Goal: Use online tool/utility: Utilize a website feature to perform a specific function

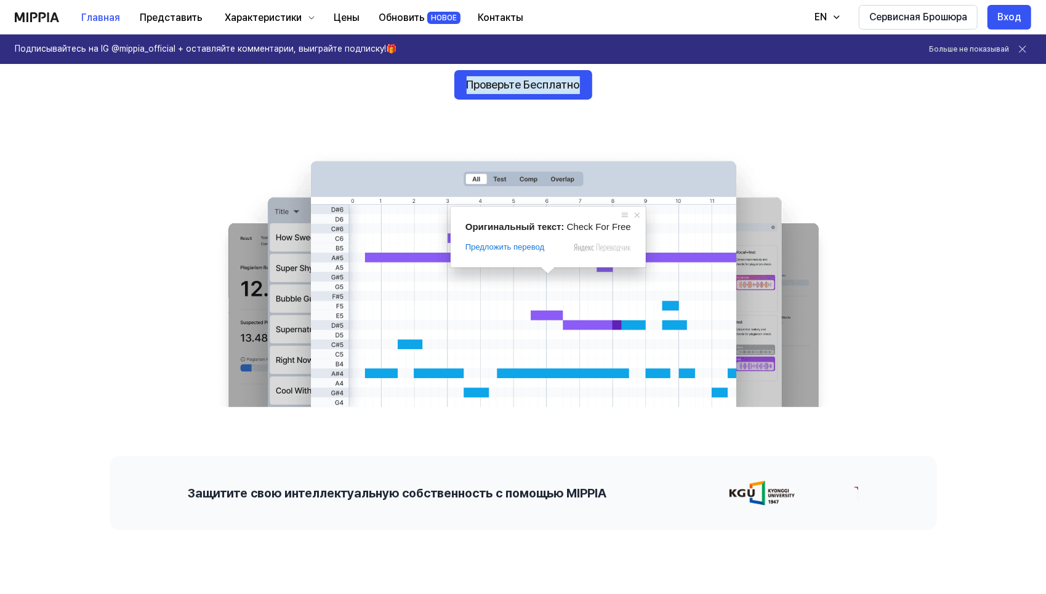
scroll to position [123, 0]
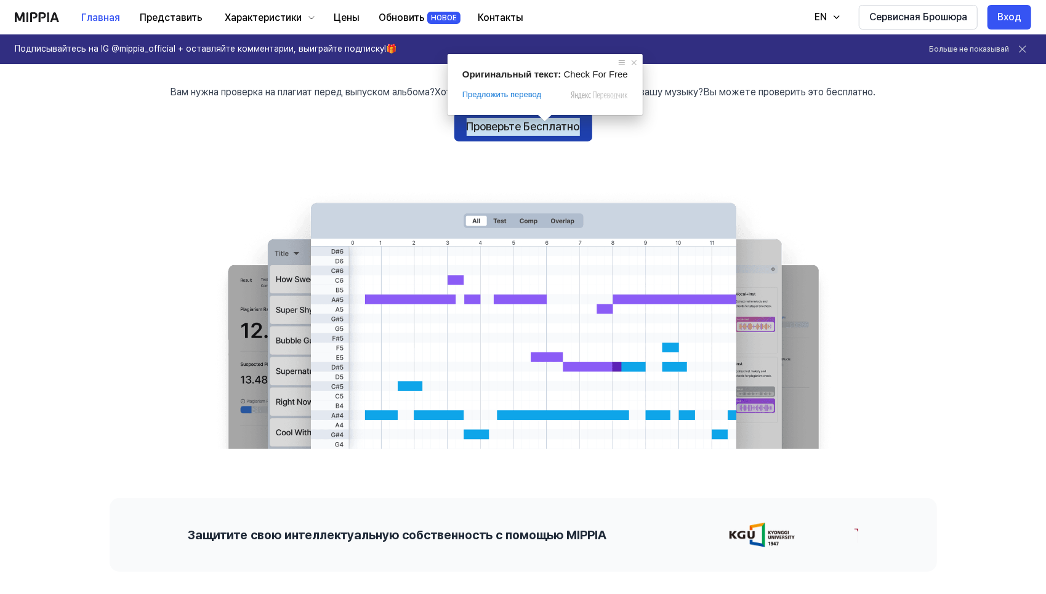
click at [535, 129] on ya-tr-span "Проверьте Бесплатно" at bounding box center [522, 127] width 113 height 18
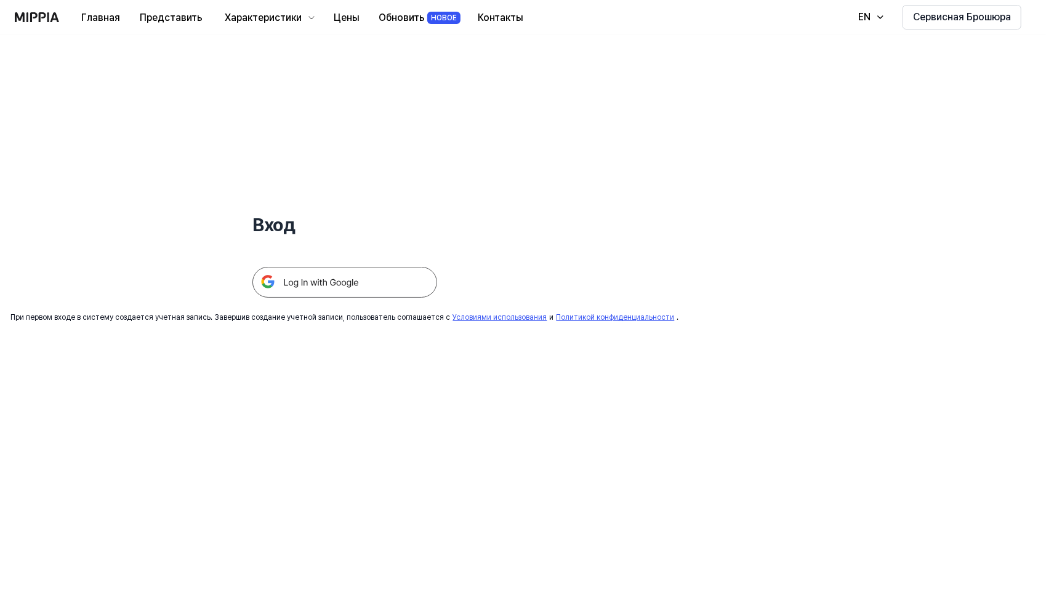
click at [386, 278] on img at bounding box center [344, 282] width 185 height 31
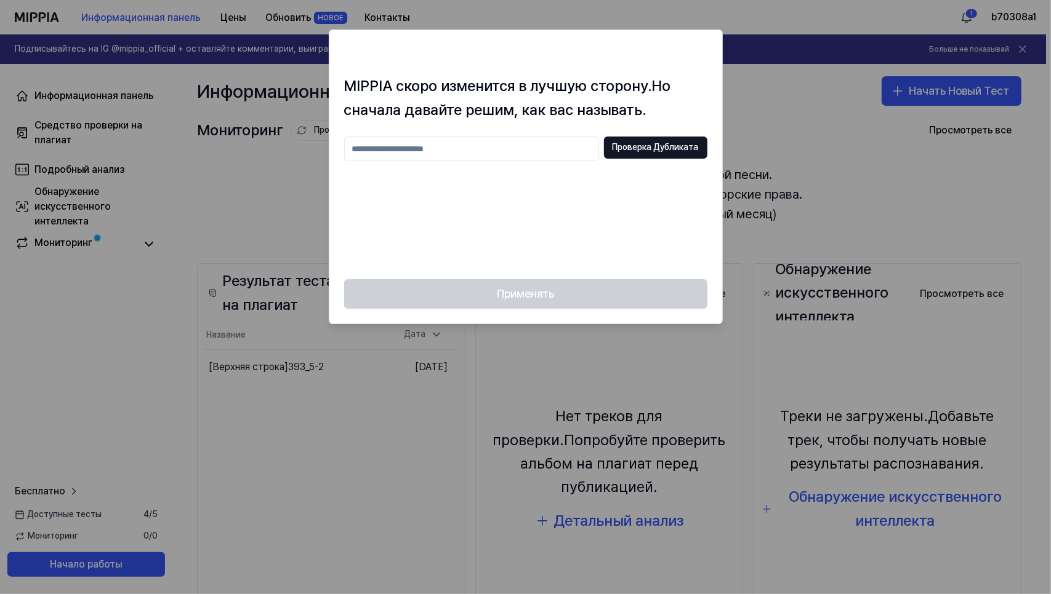
click at [438, 148] on input "text" at bounding box center [471, 149] width 255 height 25
drag, startPoint x: 452, startPoint y: 151, endPoint x: 301, endPoint y: 151, distance: 150.8
click at [301, 151] on body "Информационная панель Цены Обновить НОВОЕ Контакты 1 b70308a1 Подписывайтесь на…" at bounding box center [523, 297] width 1046 height 594
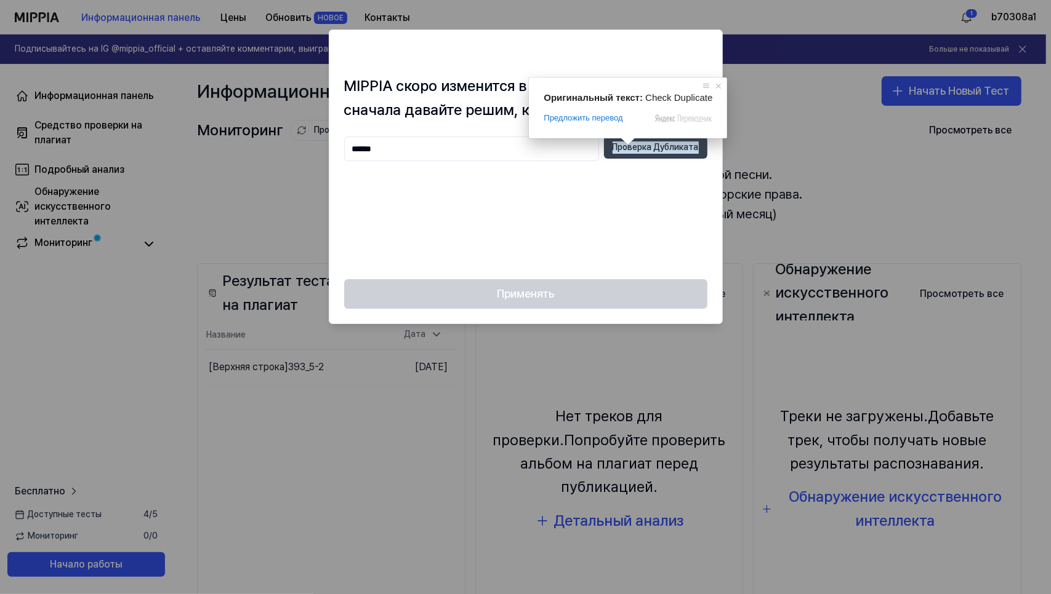
click at [626, 146] on ya-tr-span "Проверка Дубликата" at bounding box center [655, 148] width 86 height 12
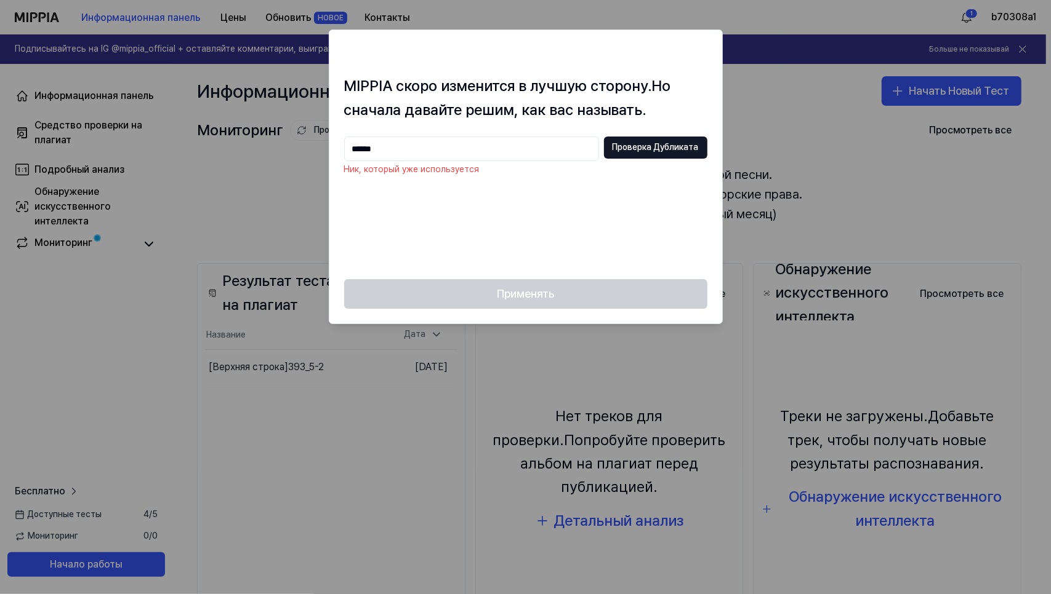
drag, startPoint x: 395, startPoint y: 151, endPoint x: 359, endPoint y: 151, distance: 35.7
click at [359, 151] on input "******" at bounding box center [471, 149] width 255 height 25
type input "*******"
click at [657, 150] on ya-tr-span "Проверка Дубликата" at bounding box center [655, 148] width 86 height 12
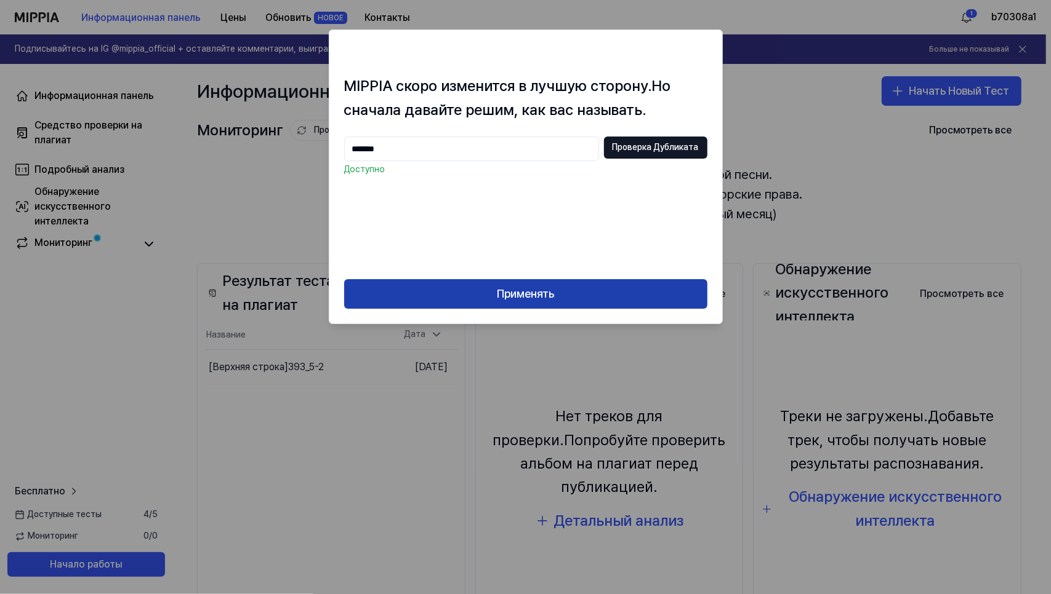
click at [585, 298] on button "Применять" at bounding box center [525, 294] width 363 height 30
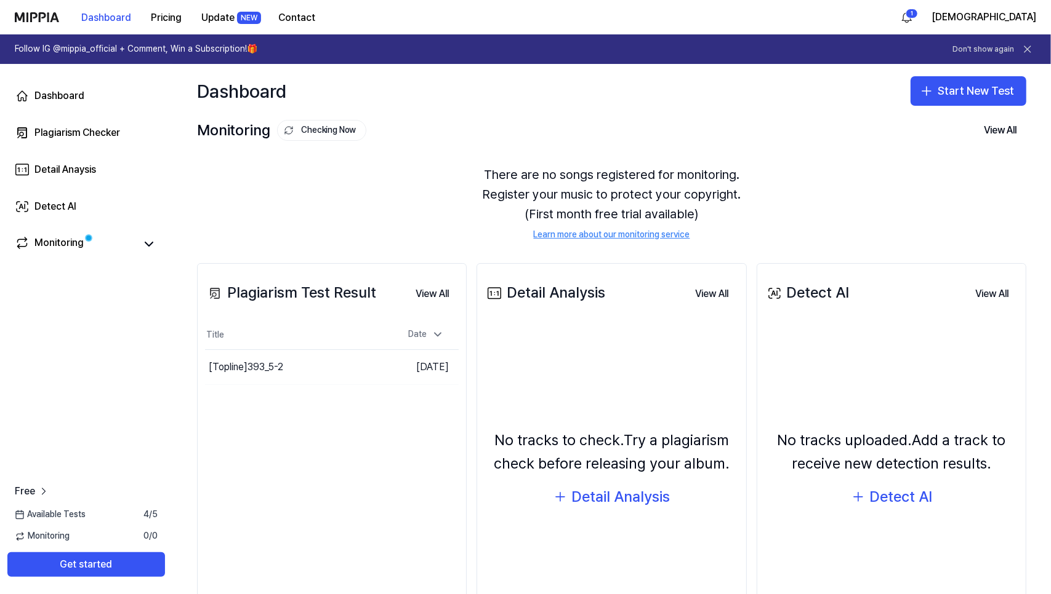
click at [1030, 47] on icon at bounding box center [1027, 49] width 12 height 12
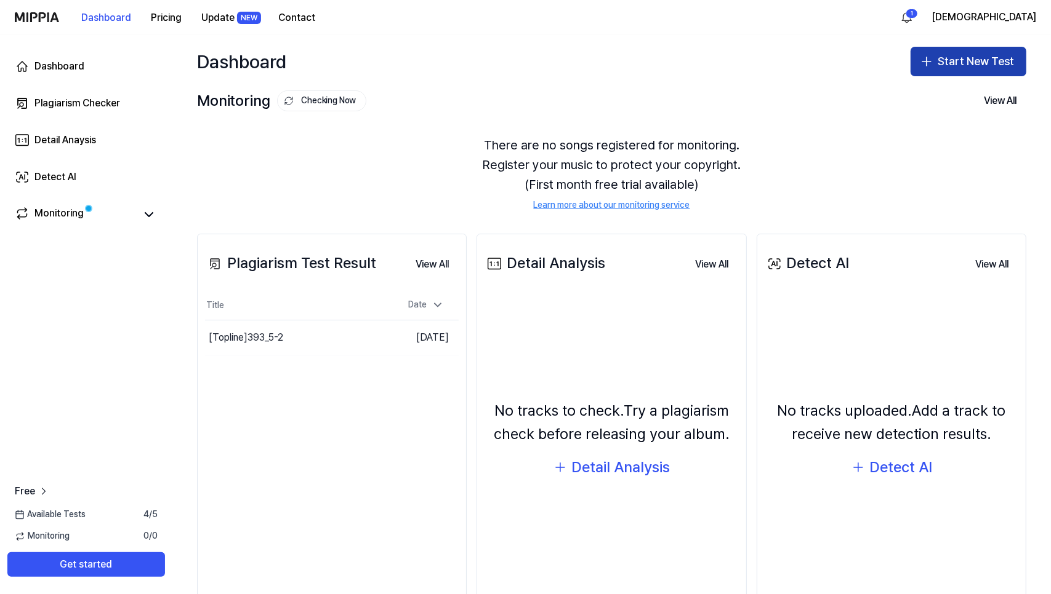
click at [972, 60] on ya-tr-span "Start New Test" at bounding box center [975, 62] width 76 height 18
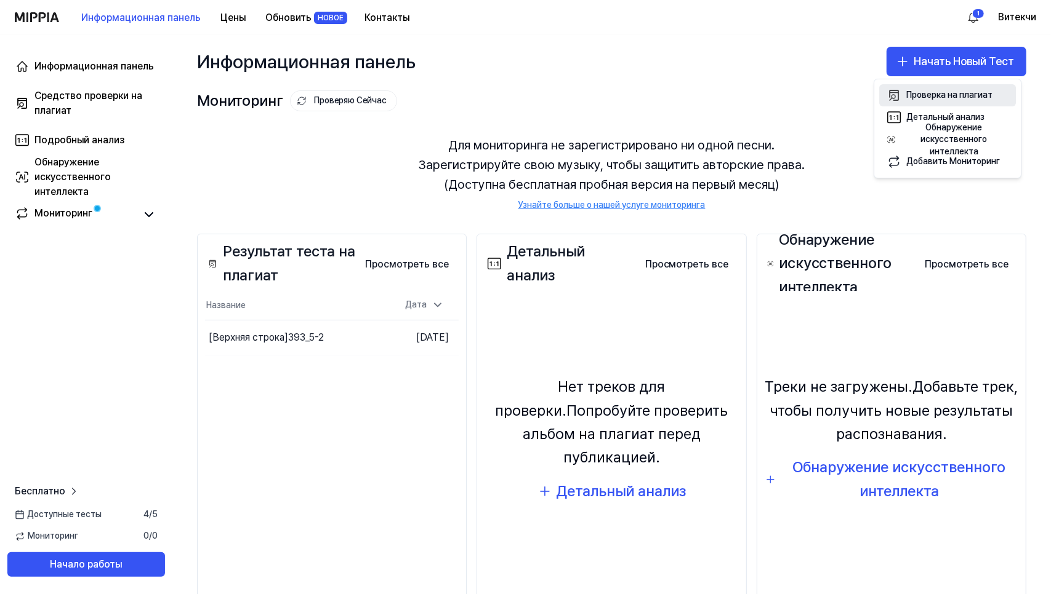
click at [956, 101] on button "Проверка на плагиат" at bounding box center [947, 95] width 137 height 22
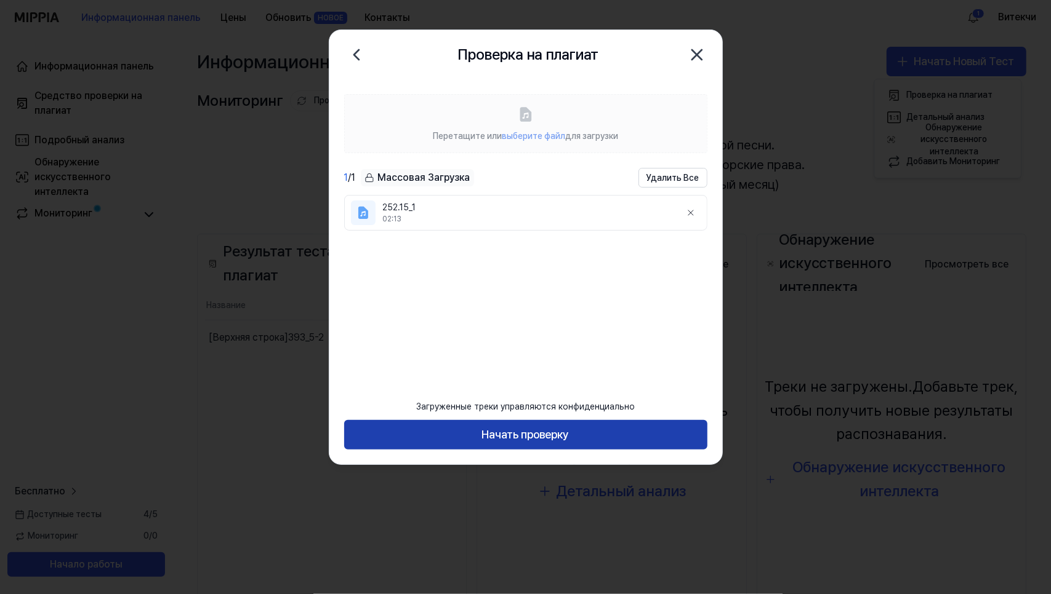
click at [430, 433] on button "Начать проверку" at bounding box center [525, 435] width 363 height 30
